Goal: Obtain resource: Download file/media

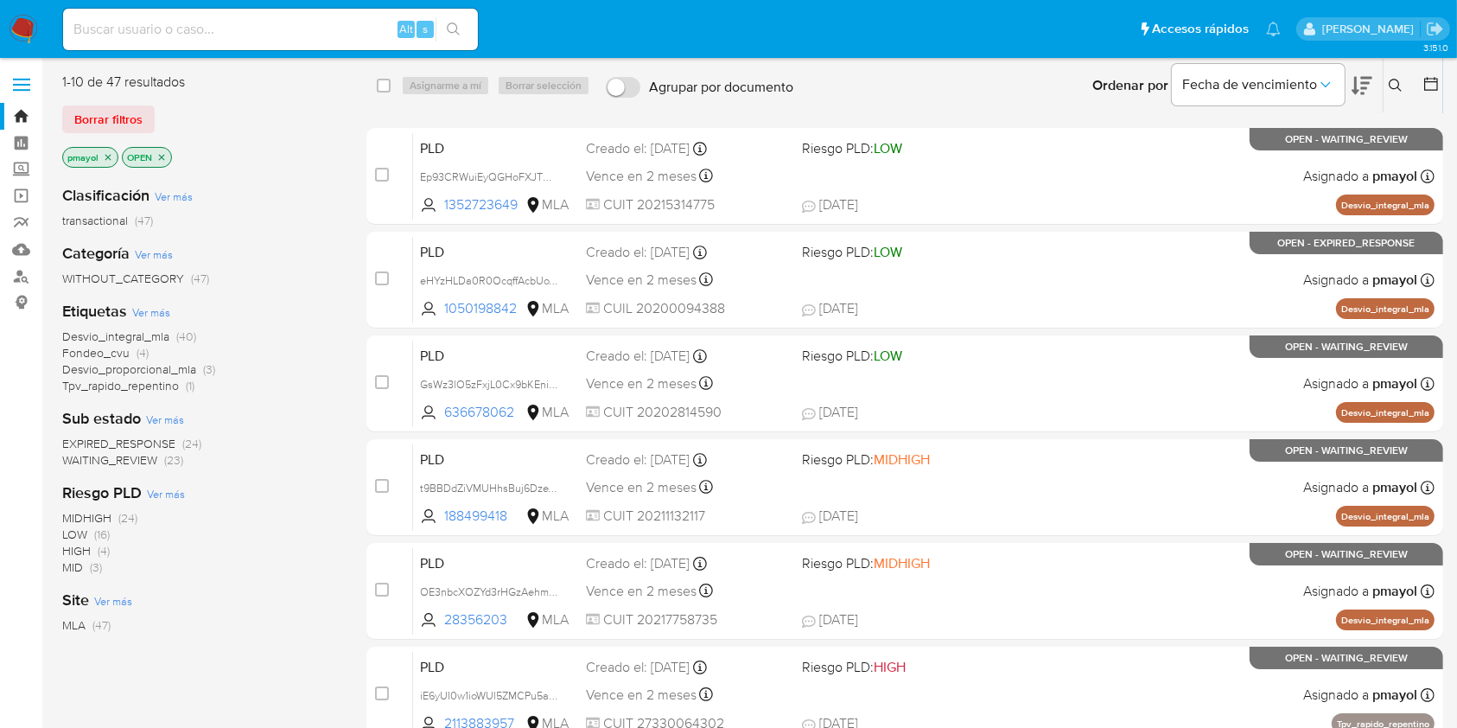
click at [264, 29] on input at bounding box center [270, 29] width 415 height 22
paste input "Qvib5V3PwGTYNP8TWC773Myd"
type input "Qvib5V3PwGTYNP8TWC773Myd"
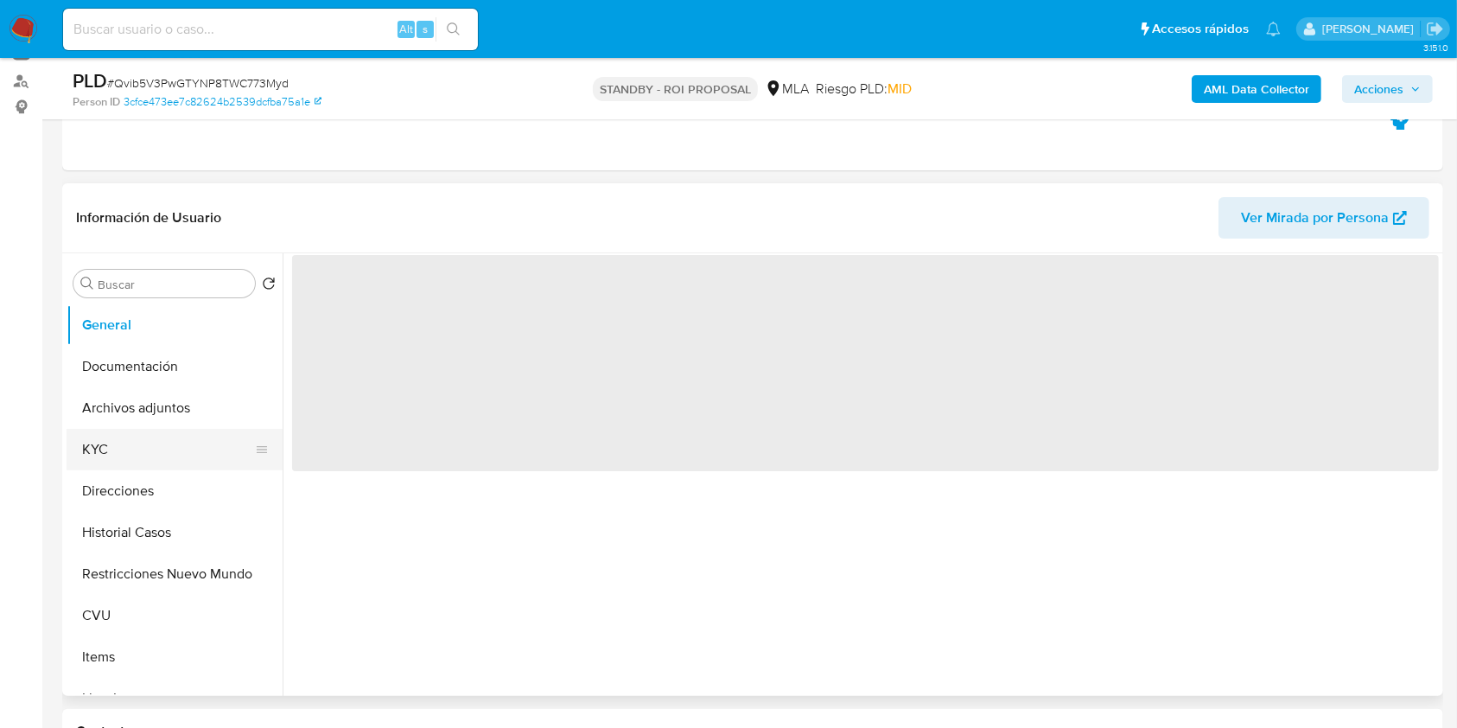
scroll to position [232, 0]
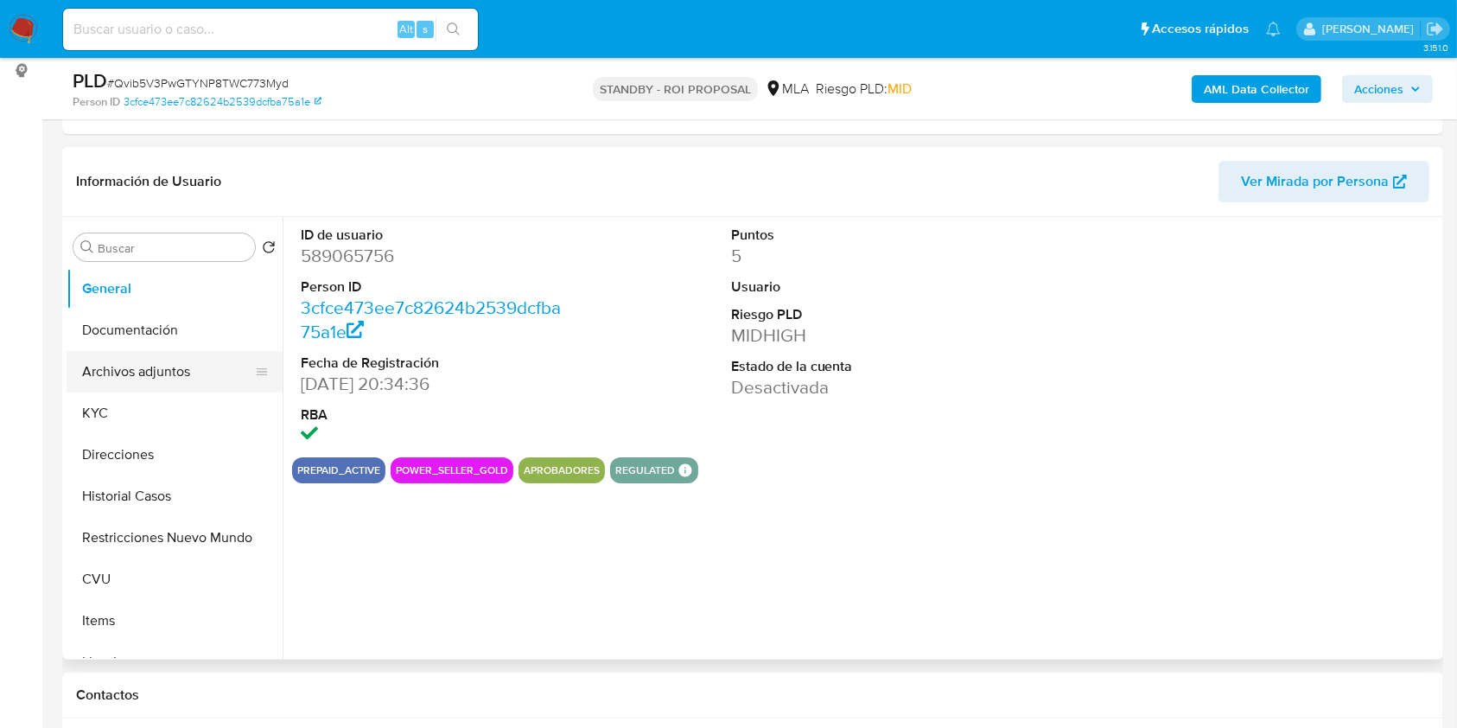
click at [128, 367] on button "Archivos adjuntos" at bounding box center [168, 371] width 202 height 41
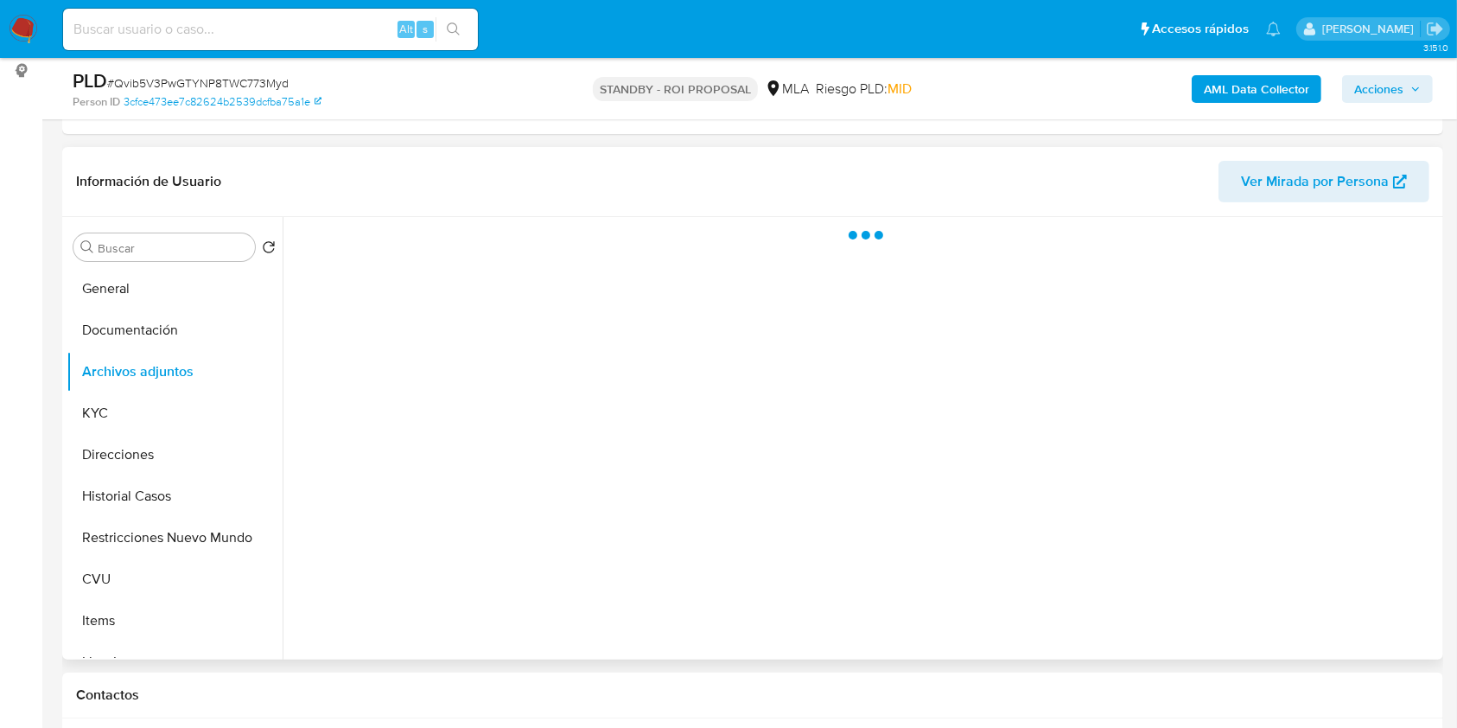
select select "10"
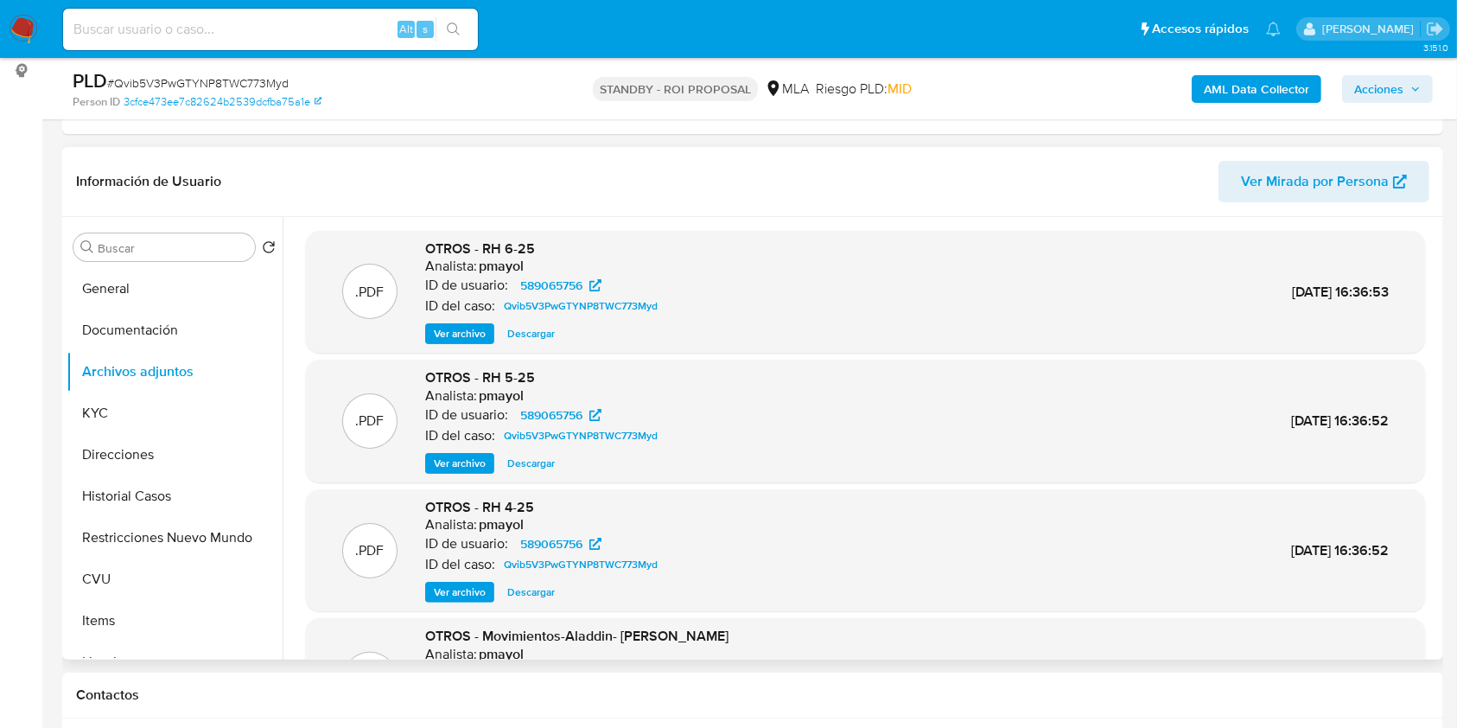
scroll to position [145, 0]
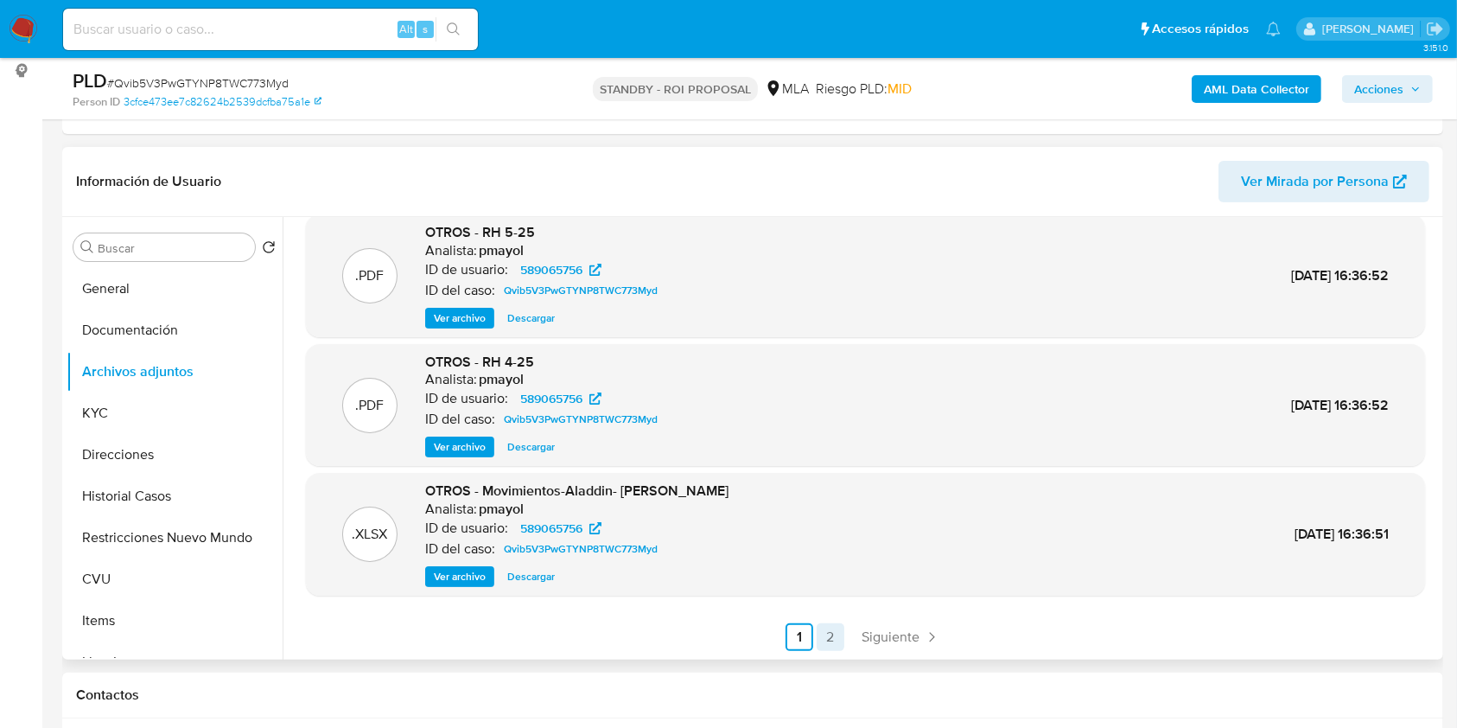
click at [825, 637] on link "2" at bounding box center [831, 637] width 28 height 28
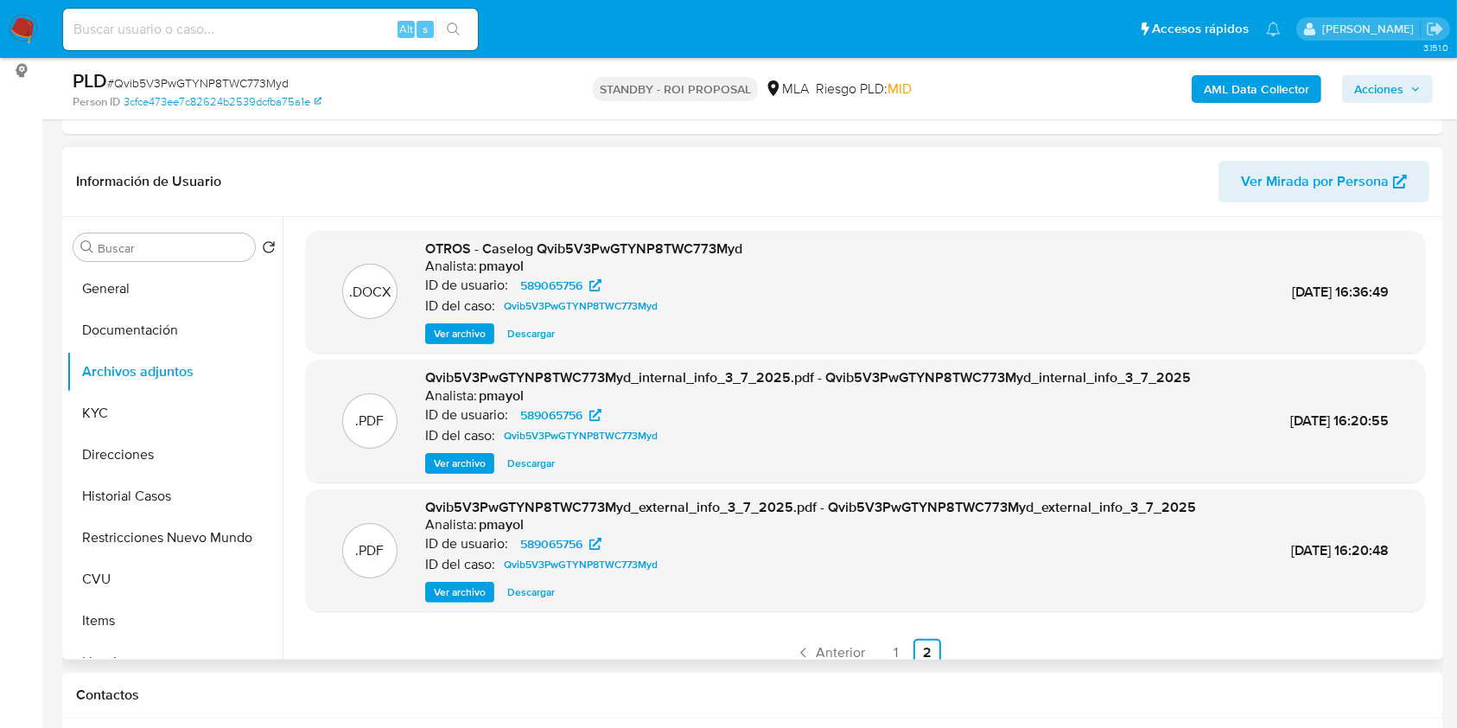
click at [513, 335] on span "Descargar" at bounding box center [531, 333] width 48 height 17
click at [317, 31] on input at bounding box center [270, 29] width 415 height 22
paste input "mljn4I7KYA9tknM8awyzgJiw"
type input "mljn4I7KYA9tknM8awyzgJiw"
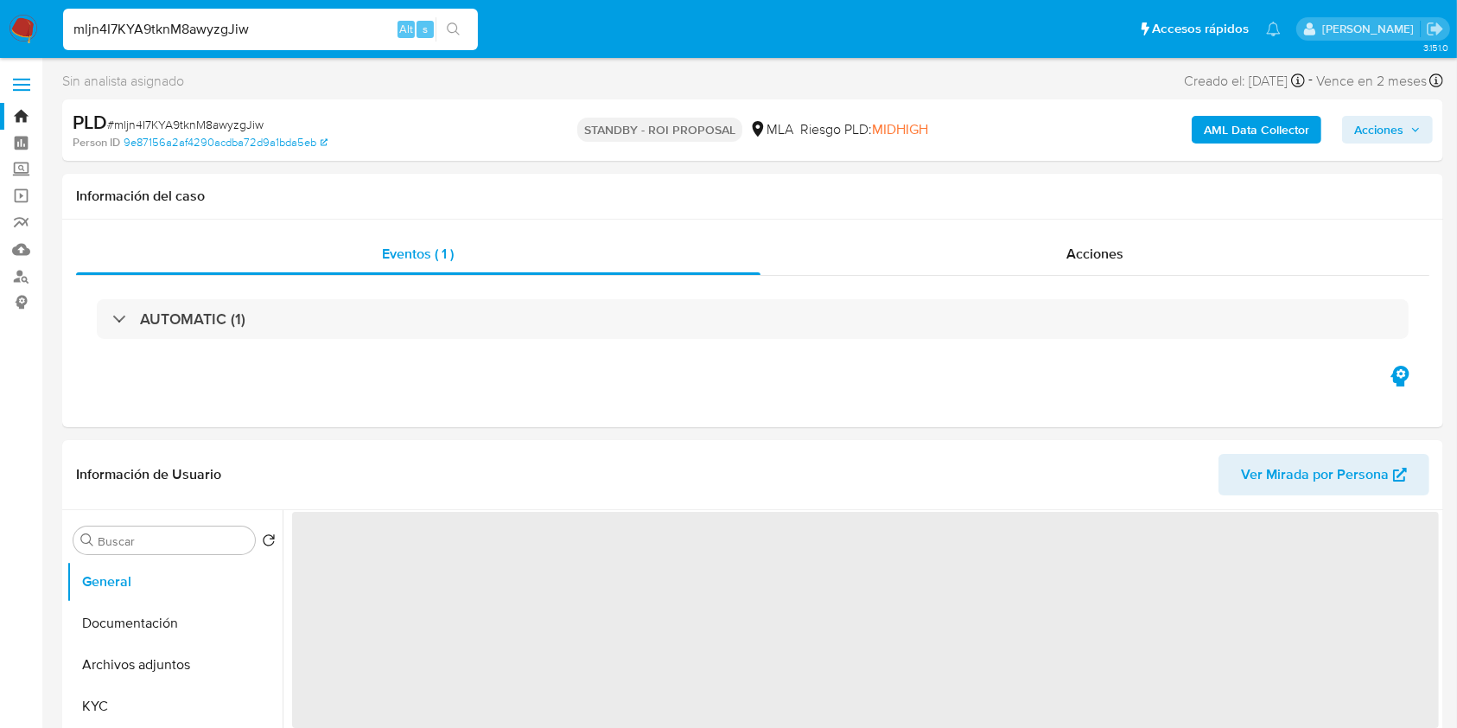
scroll to position [234, 0]
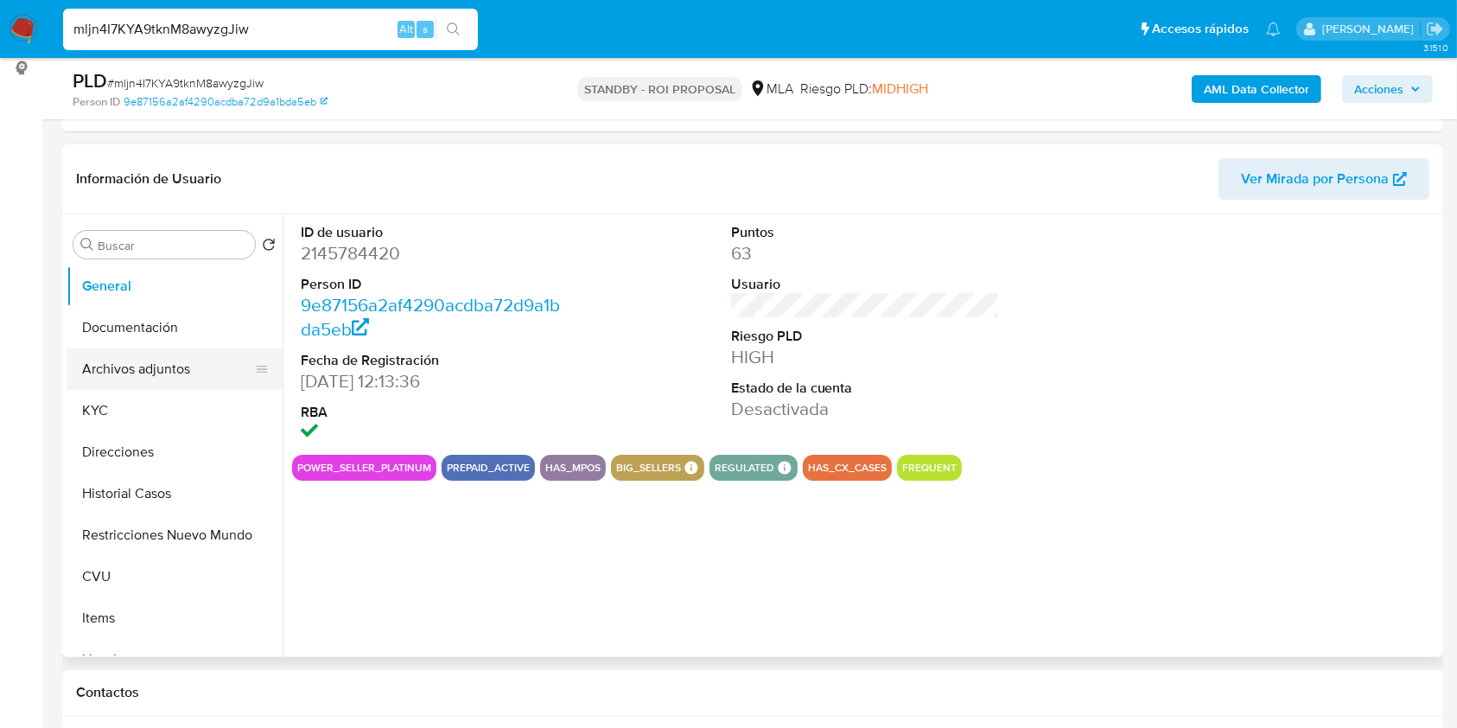
click at [118, 365] on button "Archivos adjuntos" at bounding box center [168, 368] width 202 height 41
select select "10"
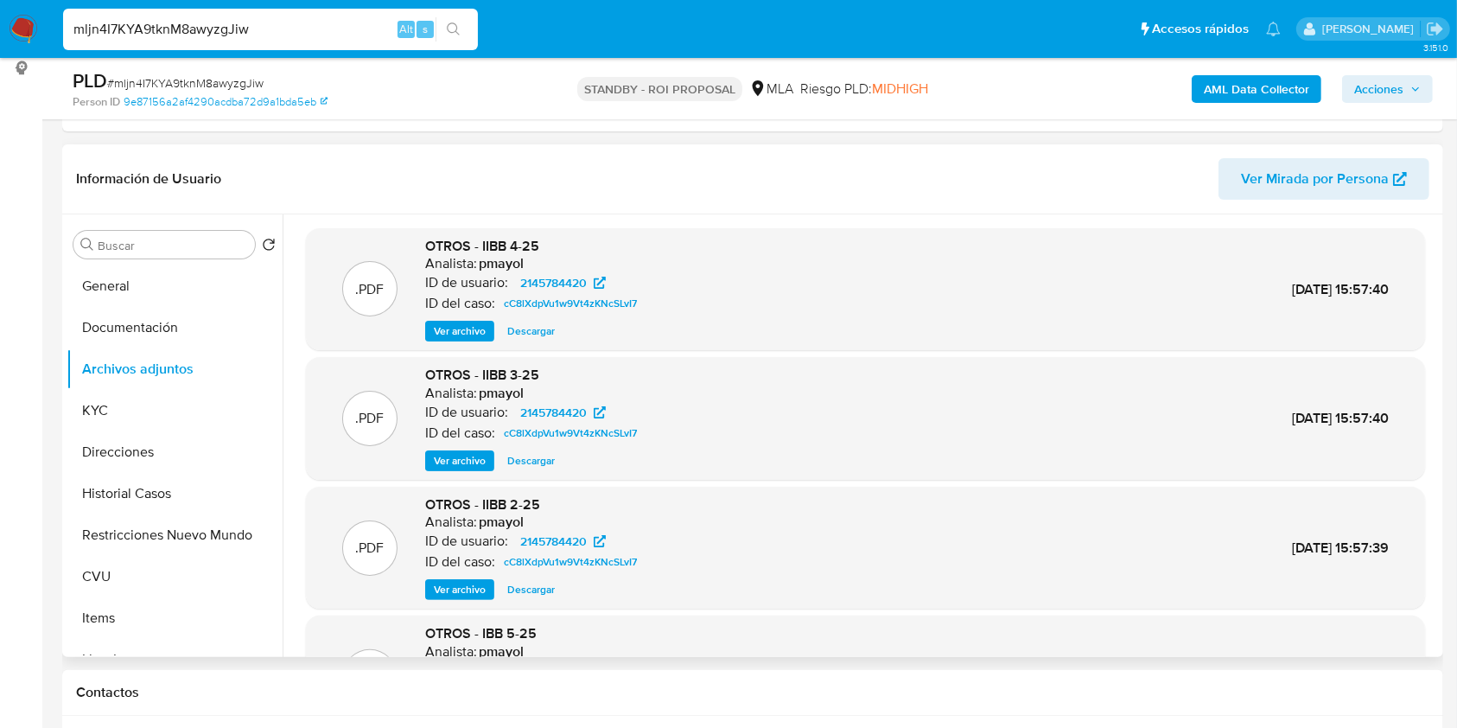
click at [1440, 384] on div "Buscar Volver al orden por defecto General Documentación Archivos adjuntos KYC …" at bounding box center [752, 435] width 1381 height 442
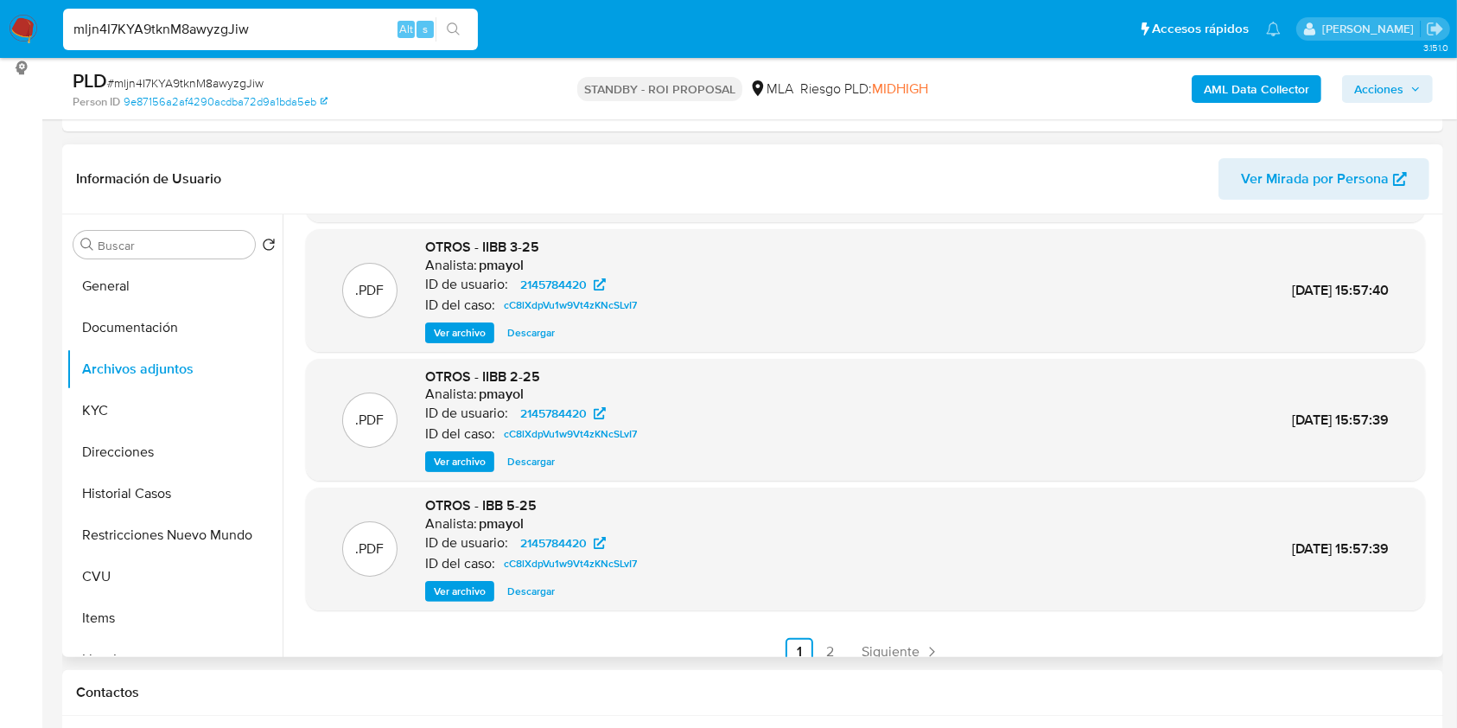
scroll to position [145, 0]
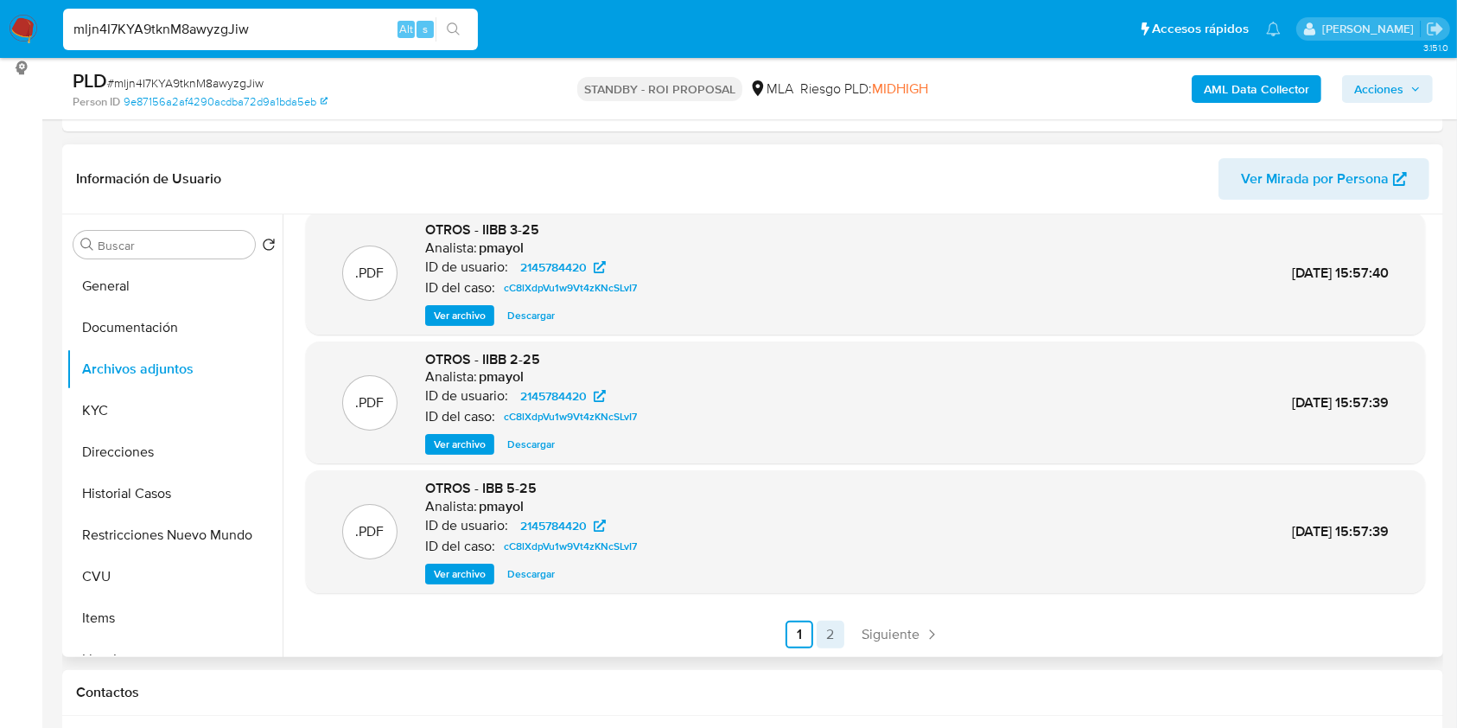
click at [817, 638] on link "2" at bounding box center [831, 634] width 28 height 28
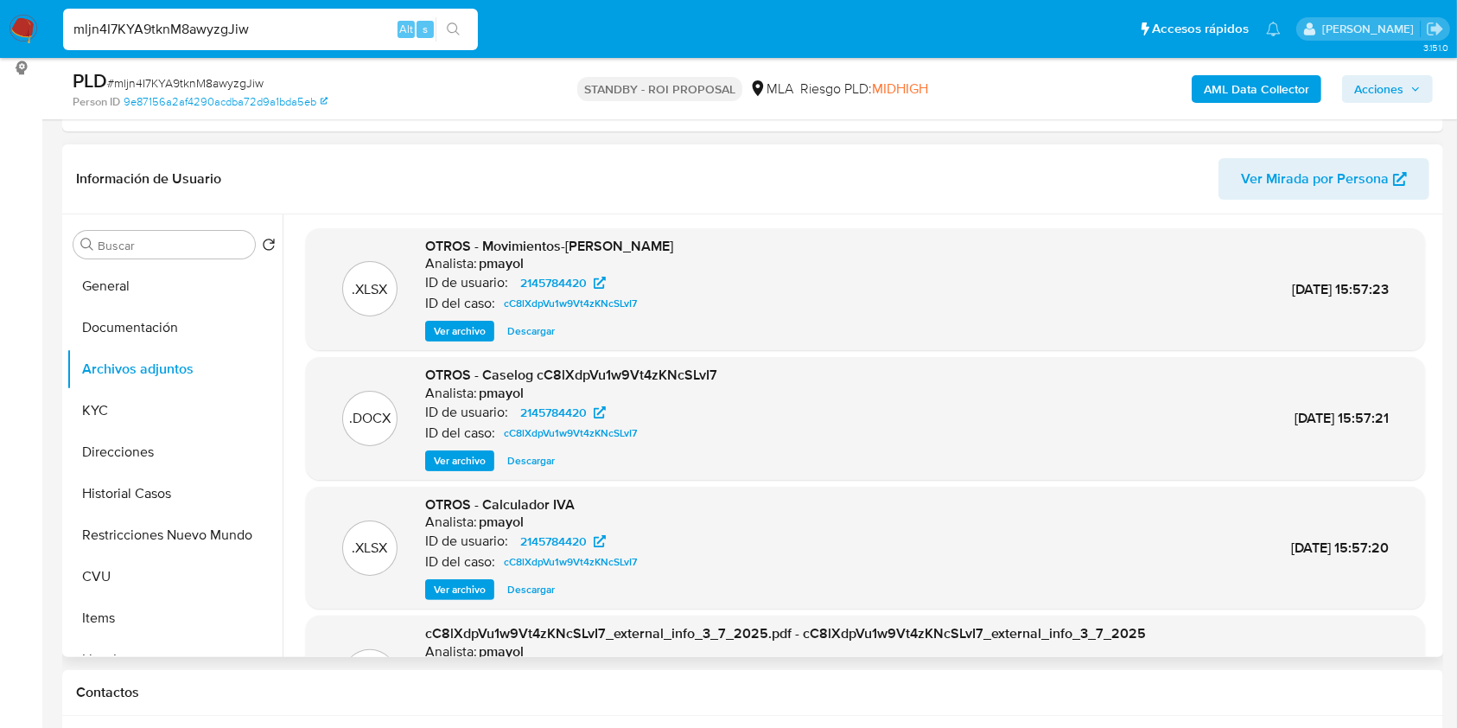
click at [537, 467] on span "Descargar" at bounding box center [531, 460] width 48 height 17
